Goal: Find contact information: Find contact information

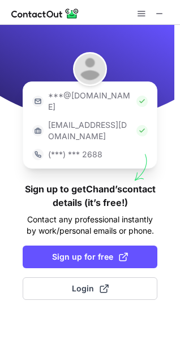
click at [88, 95] on p "***@[DOMAIN_NAME]" at bounding box center [90, 101] width 84 height 23
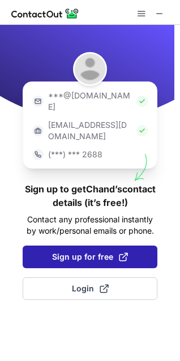
click at [92, 251] on span "Sign up for free" at bounding box center [90, 256] width 76 height 11
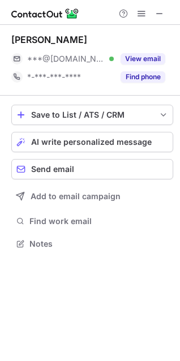
scroll to position [235, 180]
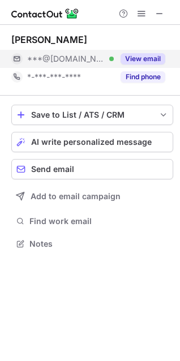
click at [149, 53] on div "View email" at bounding box center [140, 59] width 52 height 18
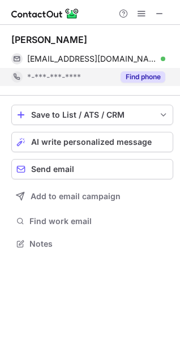
click at [152, 70] on div "Find phone" at bounding box center [140, 77] width 52 height 18
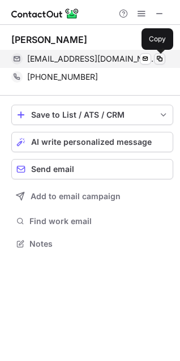
click at [161, 54] on span at bounding box center [159, 58] width 9 height 9
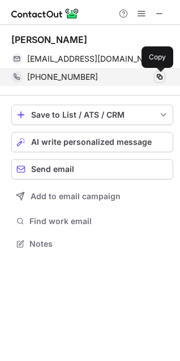
click at [157, 75] on span at bounding box center [159, 76] width 9 height 9
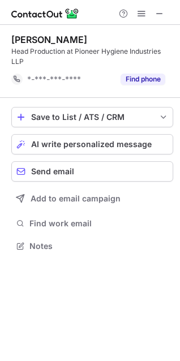
scroll to position [238, 180]
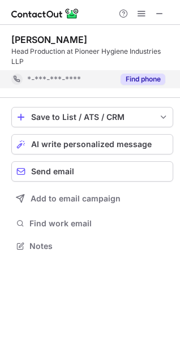
click at [130, 78] on button "Find phone" at bounding box center [143, 79] width 45 height 11
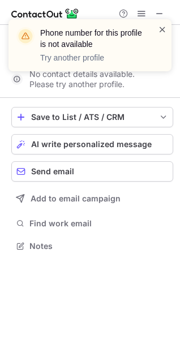
click at [160, 28] on span at bounding box center [162, 29] width 9 height 11
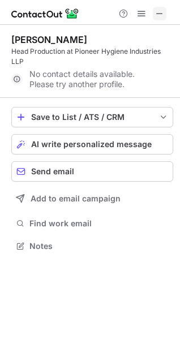
click at [155, 13] on button at bounding box center [160, 14] width 14 height 14
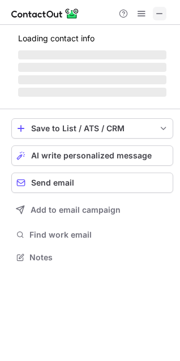
scroll to position [5, 5]
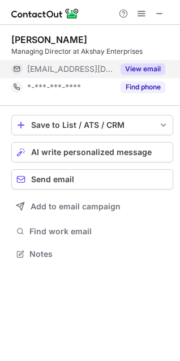
click at [156, 66] on button "View email" at bounding box center [143, 68] width 45 height 11
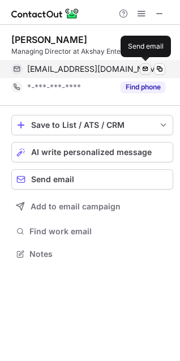
click at [144, 68] on span at bounding box center [145, 69] width 9 height 9
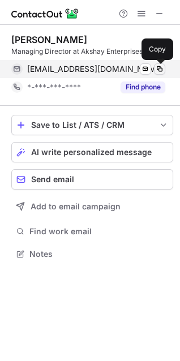
click at [158, 66] on span at bounding box center [159, 69] width 9 height 9
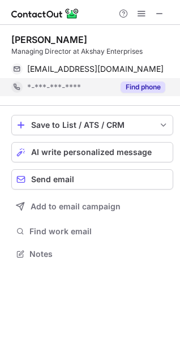
click at [131, 83] on button "Find phone" at bounding box center [143, 86] width 45 height 11
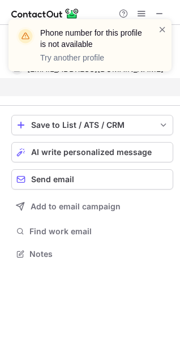
scroll to position [228, 180]
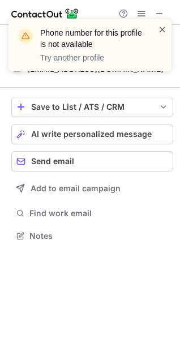
click at [162, 32] on span at bounding box center [162, 29] width 9 height 11
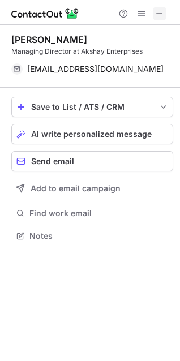
click at [156, 11] on span at bounding box center [159, 13] width 9 height 9
click at [158, 14] on span at bounding box center [159, 13] width 9 height 9
